Goal: Use online tool/utility: Utilize a website feature to perform a specific function

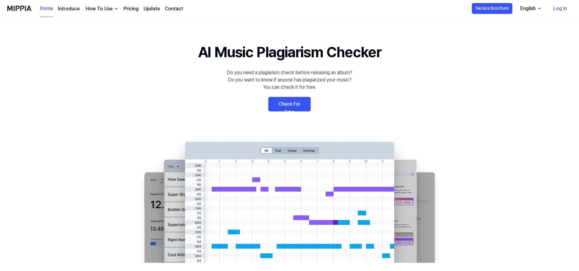
click at [562, 8] on link "Log in" at bounding box center [560, 8] width 23 height 17
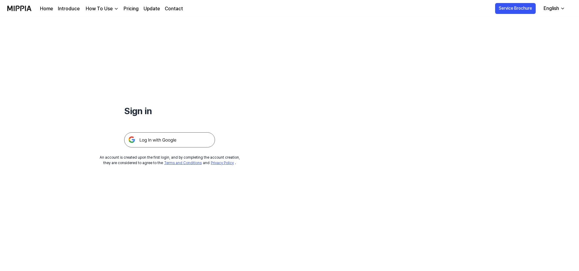
click at [187, 142] on img at bounding box center [169, 139] width 91 height 15
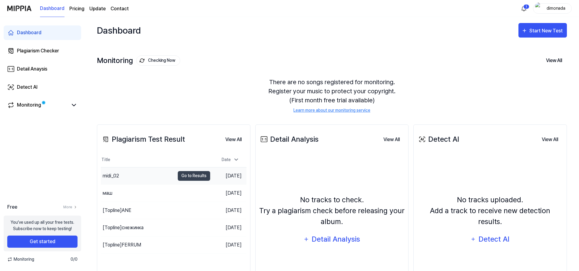
click at [118, 172] on div "midi_02" at bounding box center [138, 176] width 74 height 17
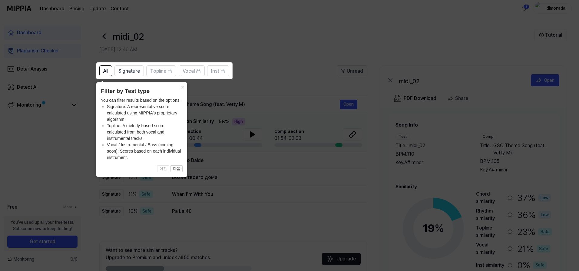
click at [243, 37] on icon at bounding box center [291, 135] width 582 height 271
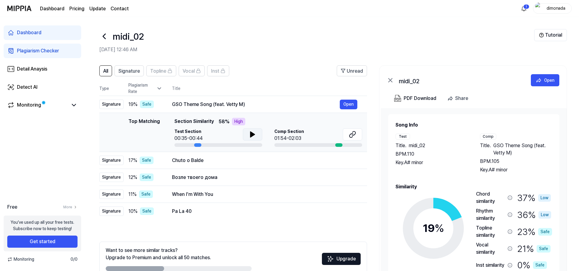
click at [251, 136] on icon at bounding box center [253, 134] width 4 height 5
click at [156, 123] on div "Top Matching" at bounding box center [144, 132] width 32 height 29
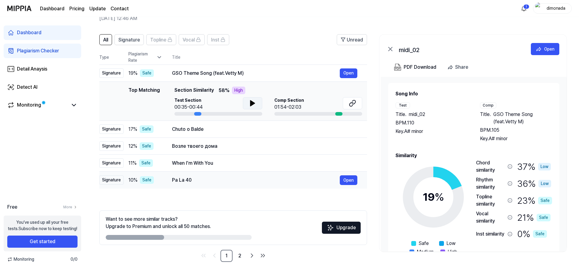
scroll to position [35, 0]
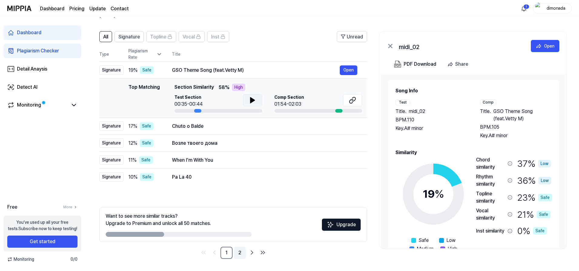
click at [239, 252] on link "2" at bounding box center [240, 253] width 12 height 12
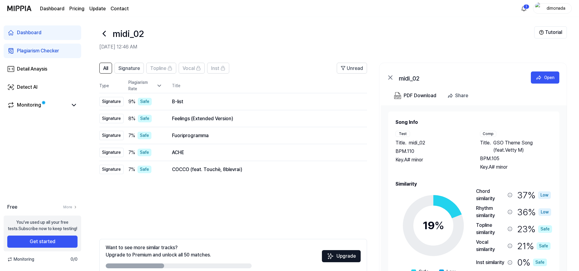
scroll to position [0, 0]
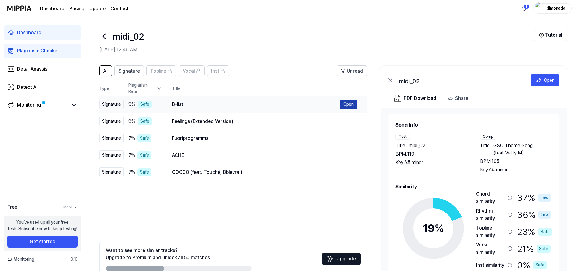
click at [346, 109] on button "Open" at bounding box center [349, 105] width 18 height 10
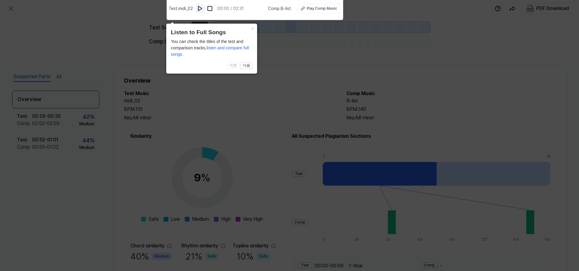
click at [203, 9] on img at bounding box center [200, 8] width 6 height 6
click at [201, 8] on img at bounding box center [201, 8] width 6 height 6
click at [416, 60] on icon at bounding box center [291, 134] width 582 height 274
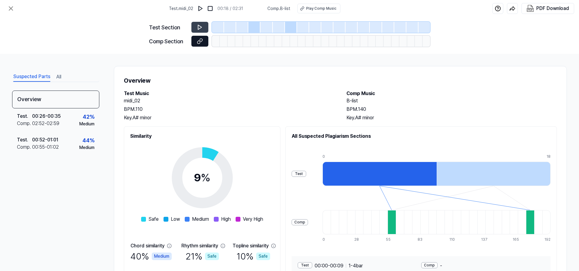
click at [198, 44] on icon at bounding box center [199, 41] width 3 height 3
